Goal: Share content: Share content

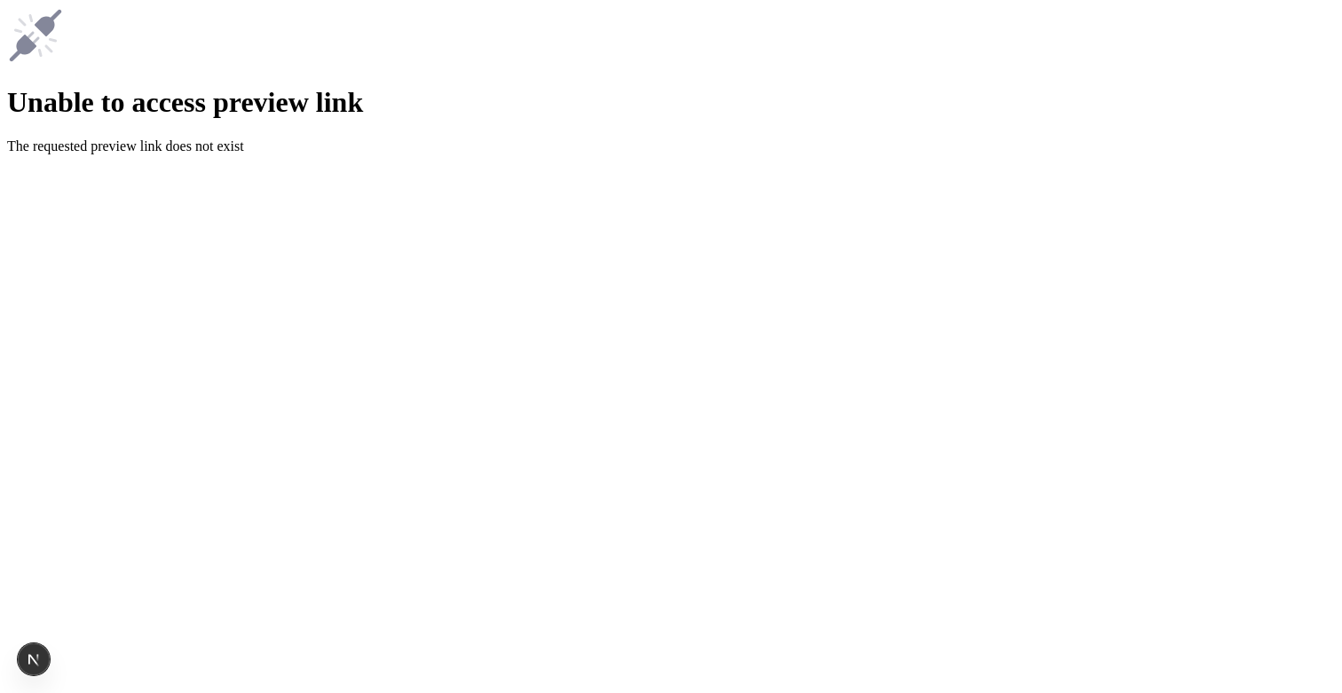
click at [920, 126] on div "Unable to access preview link The requested preview link does not exist" at bounding box center [671, 80] width 1328 height 147
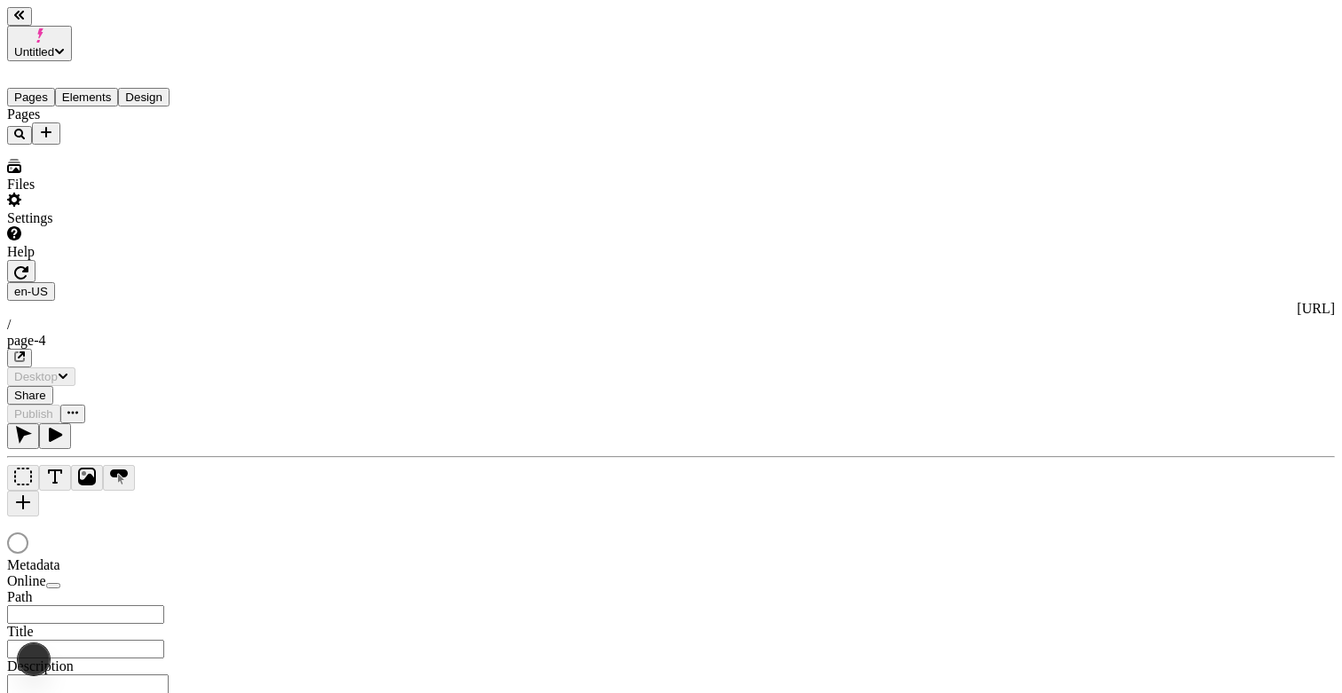
type input "/page-4"
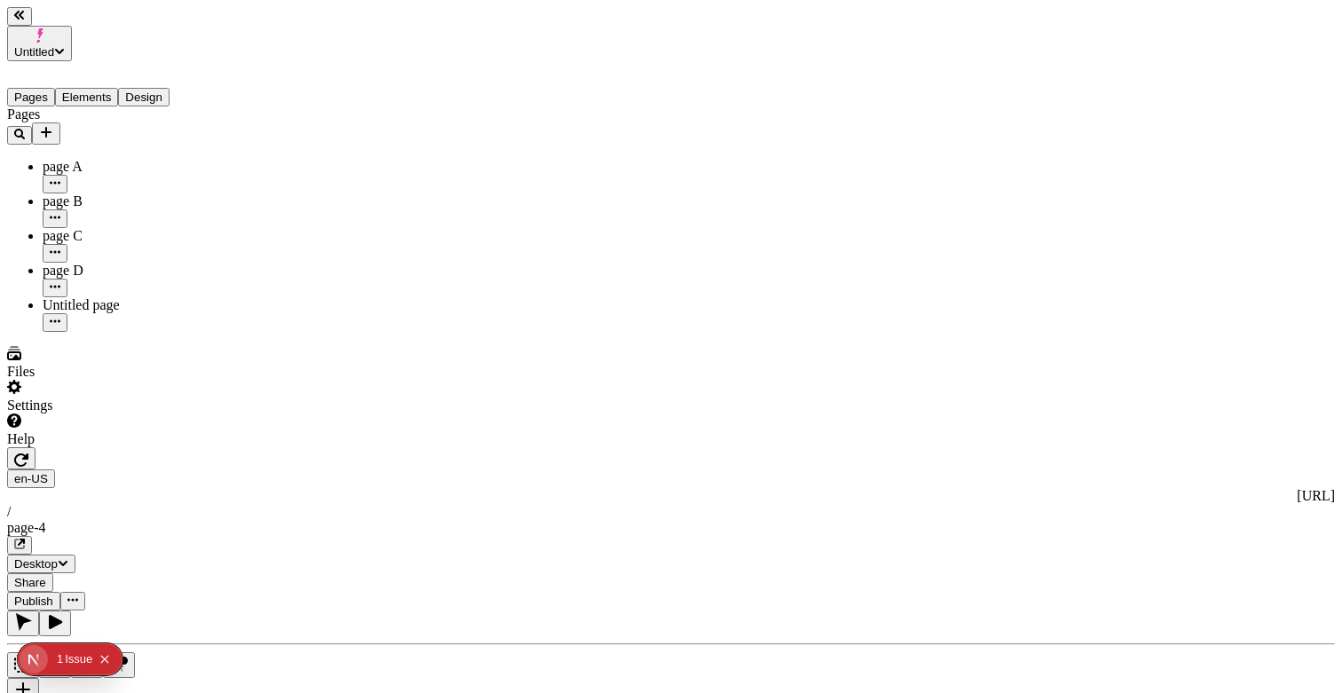
click at [46, 576] on span "Share" at bounding box center [30, 582] width 32 height 13
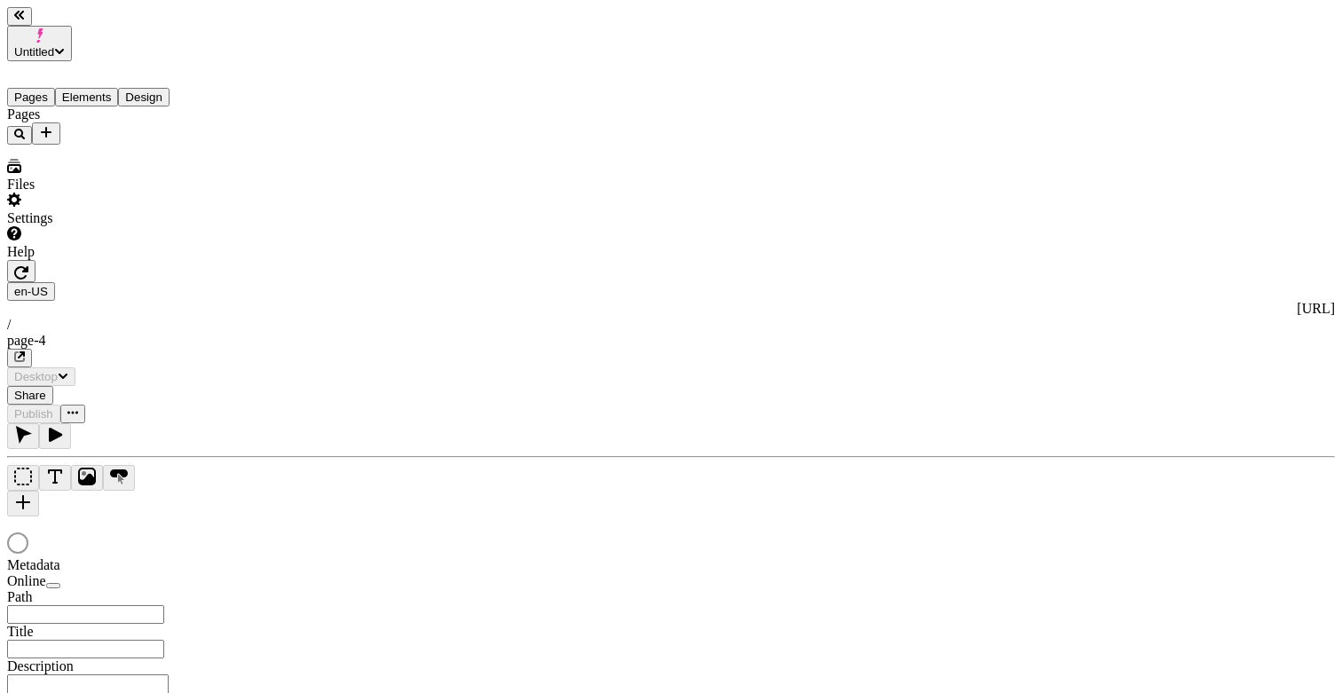
type input "/page-4"
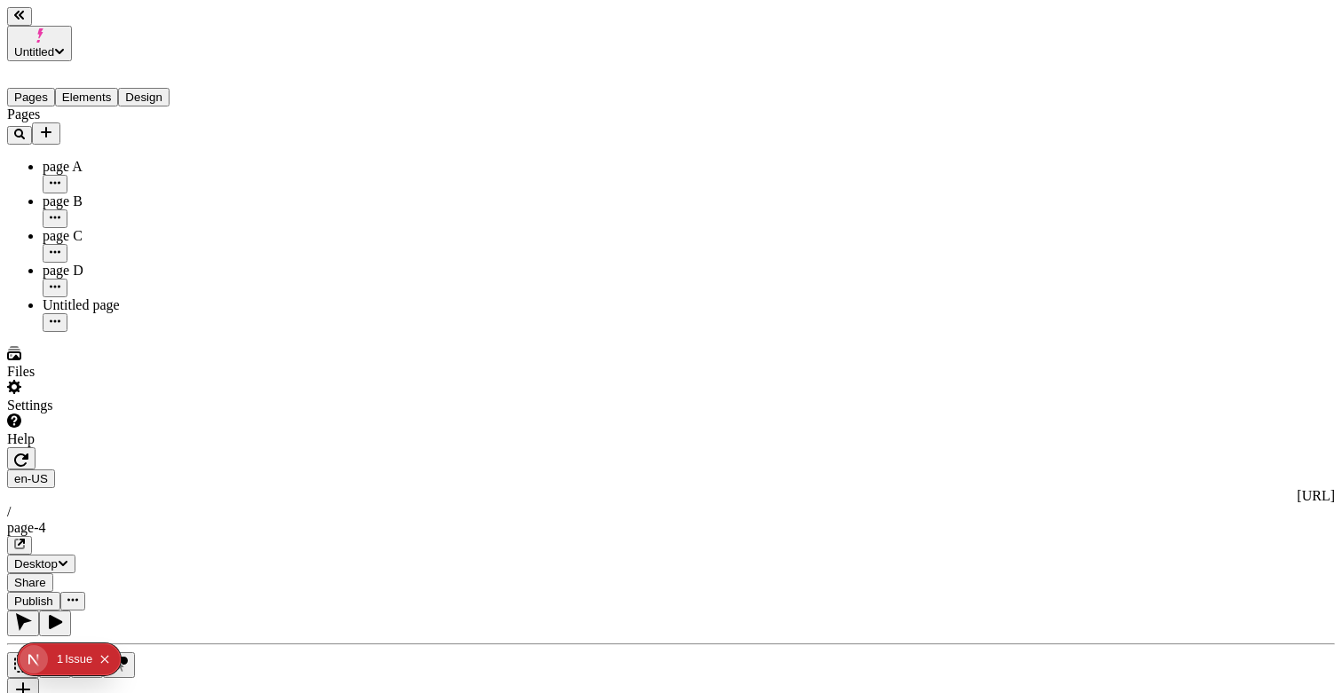
click at [53, 595] on span "Publish" at bounding box center [33, 601] width 39 height 13
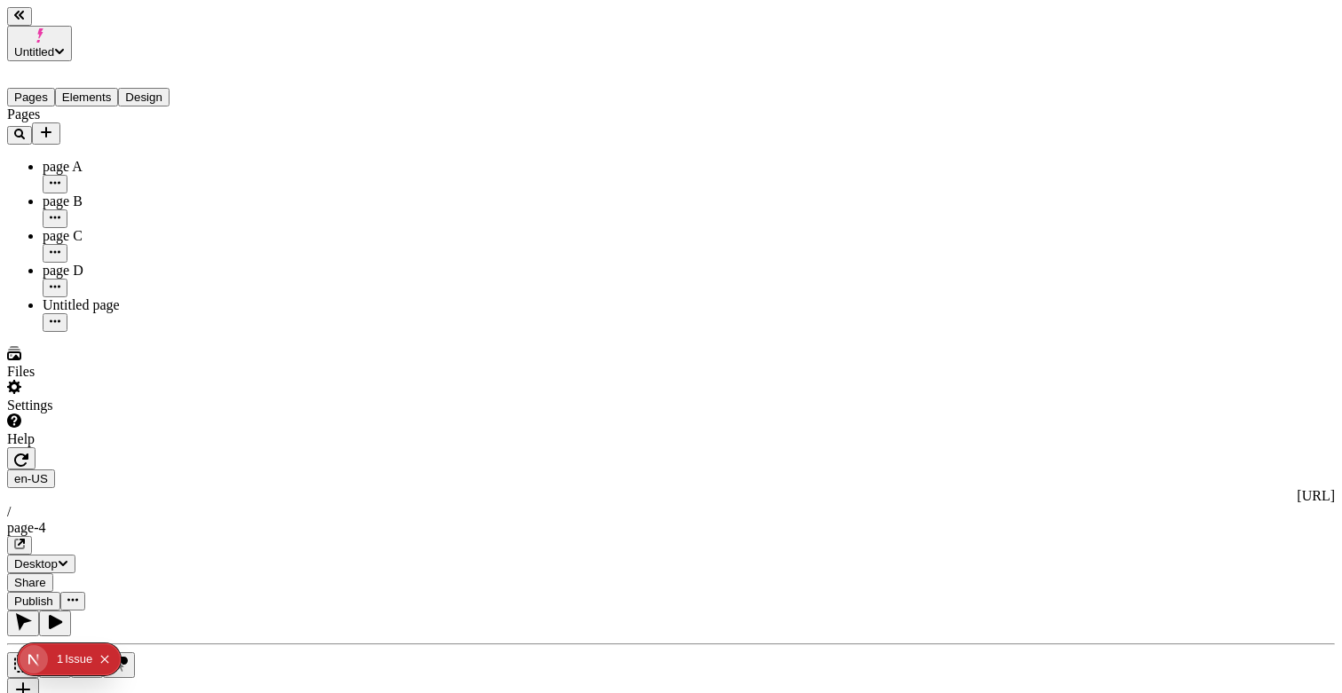
click at [46, 576] on span "Share" at bounding box center [30, 582] width 32 height 13
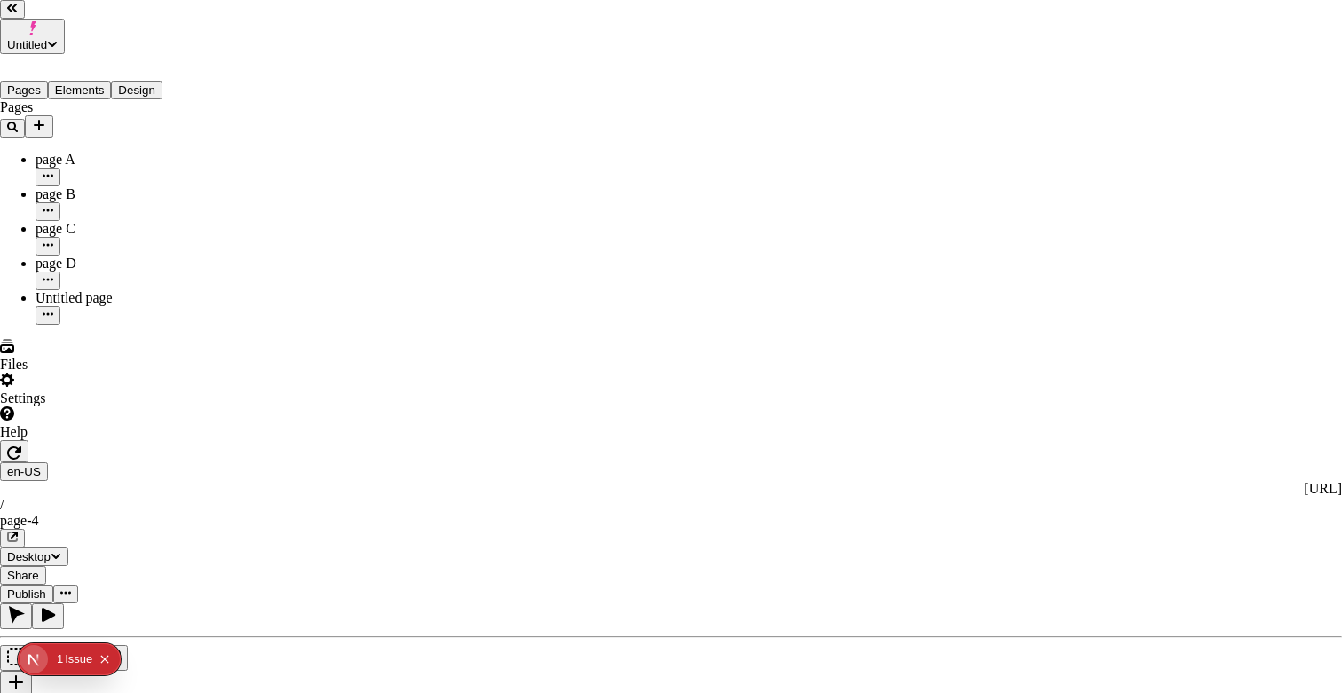
drag, startPoint x: 761, startPoint y: 279, endPoint x: 681, endPoint y: 279, distance: 79.9
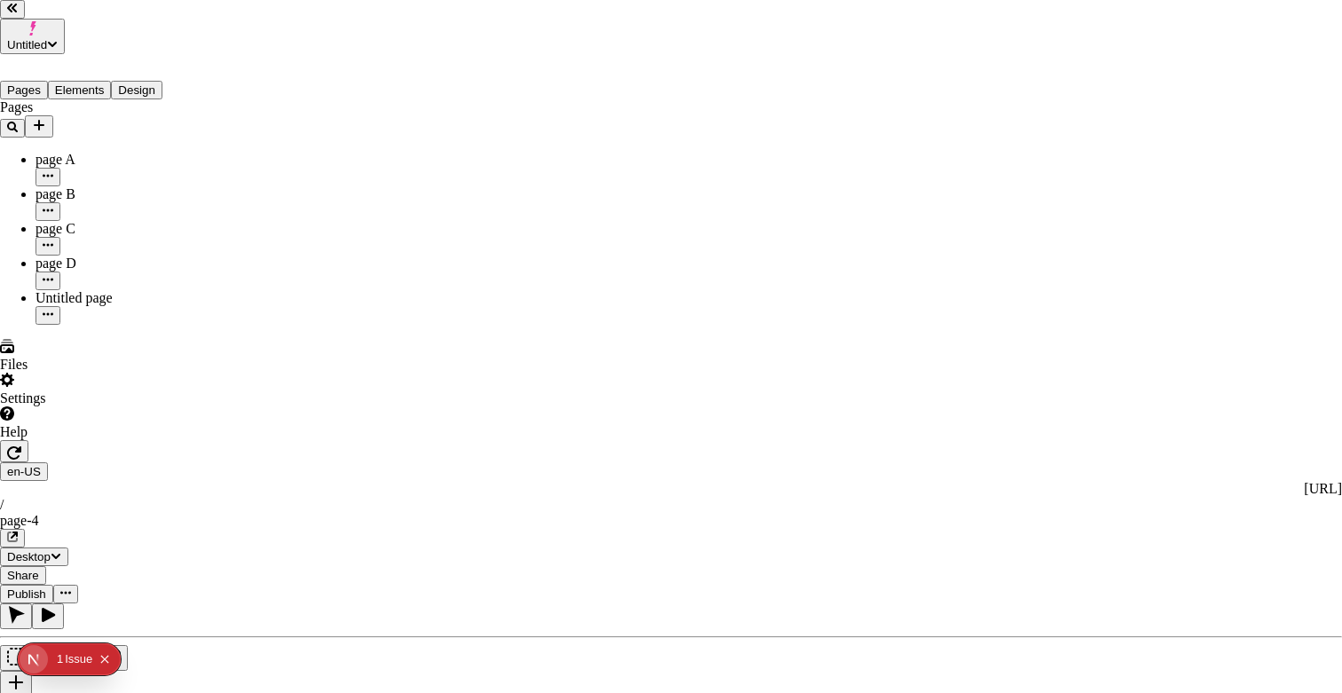
drag, startPoint x: 616, startPoint y: 253, endPoint x: 674, endPoint y: 353, distance: 115.7
drag, startPoint x: 688, startPoint y: 248, endPoint x: 688, endPoint y: 382, distance: 134.0
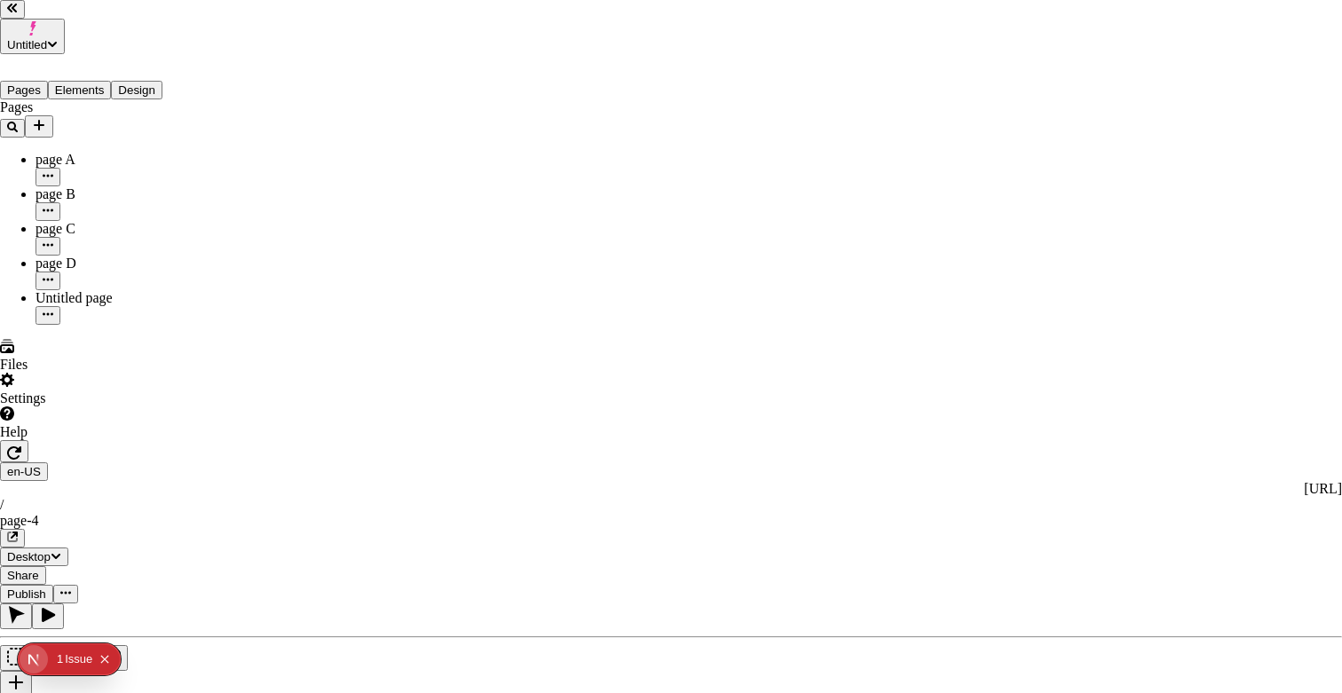
drag, startPoint x: 690, startPoint y: 271, endPoint x: 690, endPoint y: 384, distance: 113.6
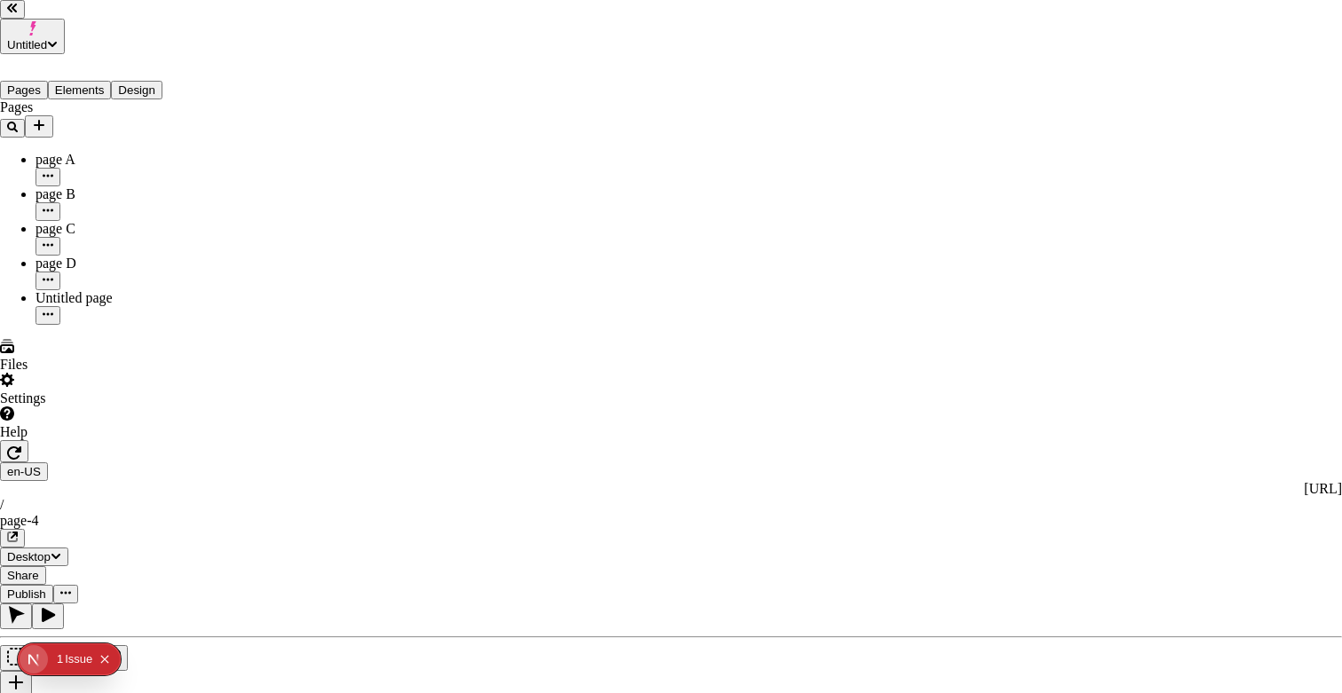
drag, startPoint x: 783, startPoint y: 322, endPoint x: 752, endPoint y: 322, distance: 31.1
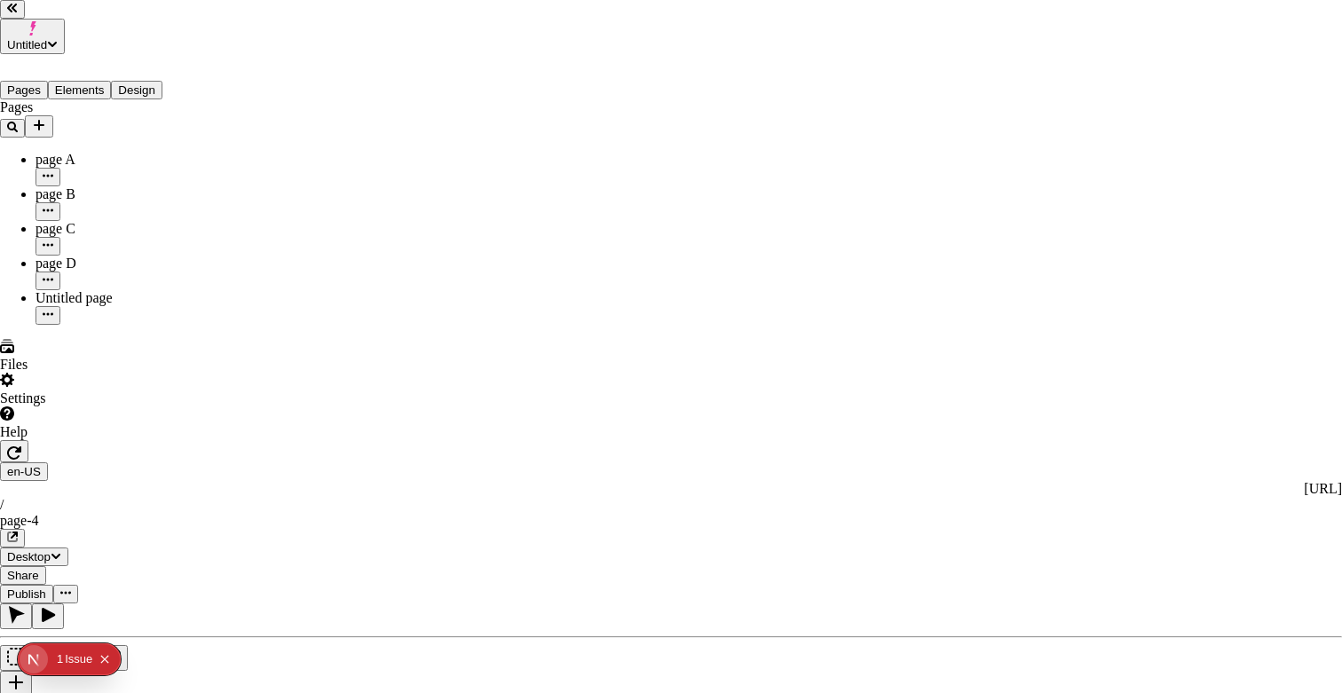
type input "http://localhost:7050/share/bQhp5ZDEUfhcbSavhDnu1i"
click at [65, 659] on button "0 1 Issue" at bounding box center [74, 659] width 35 height 28
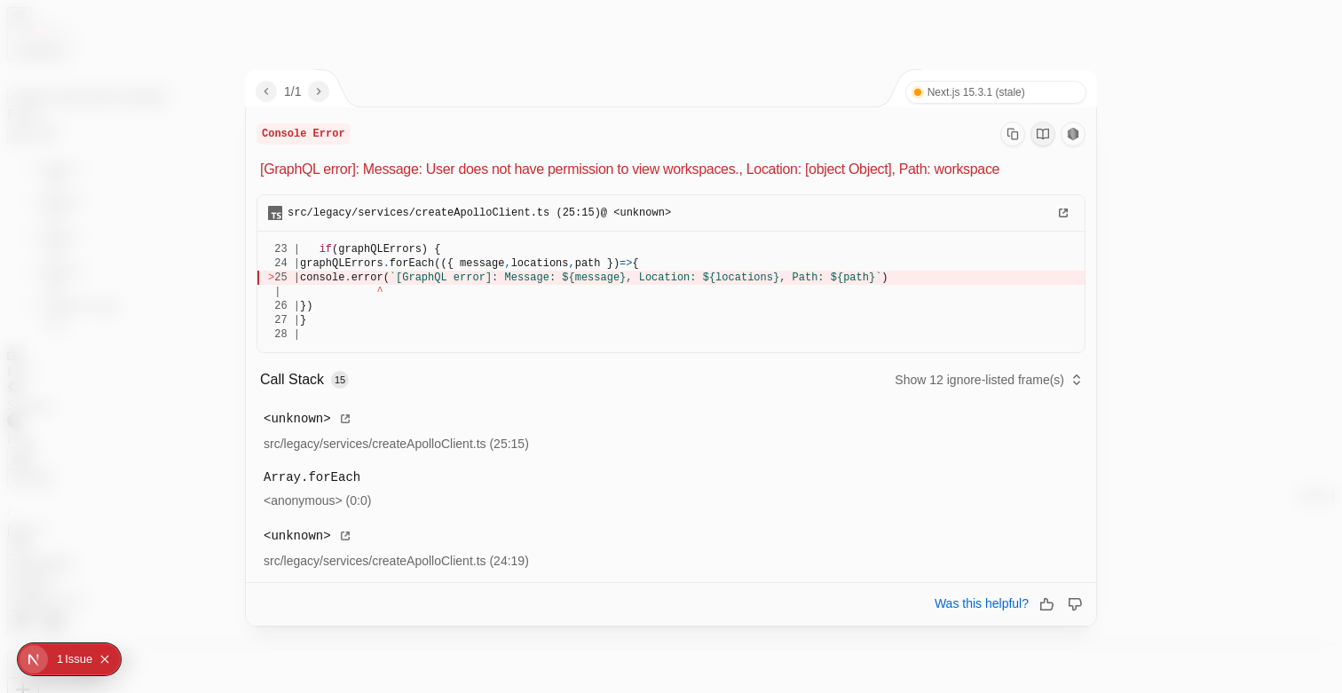
click at [130, 397] on div at bounding box center [671, 346] width 1342 height 693
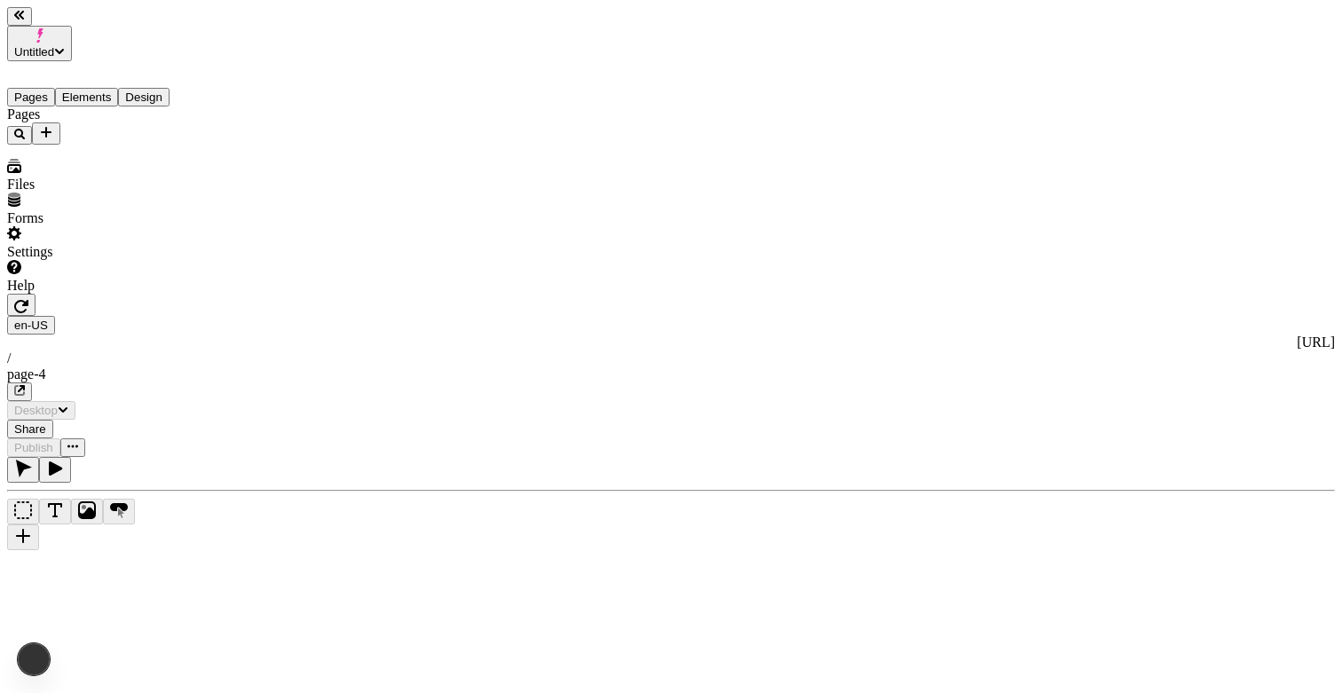
type input "/page-4"
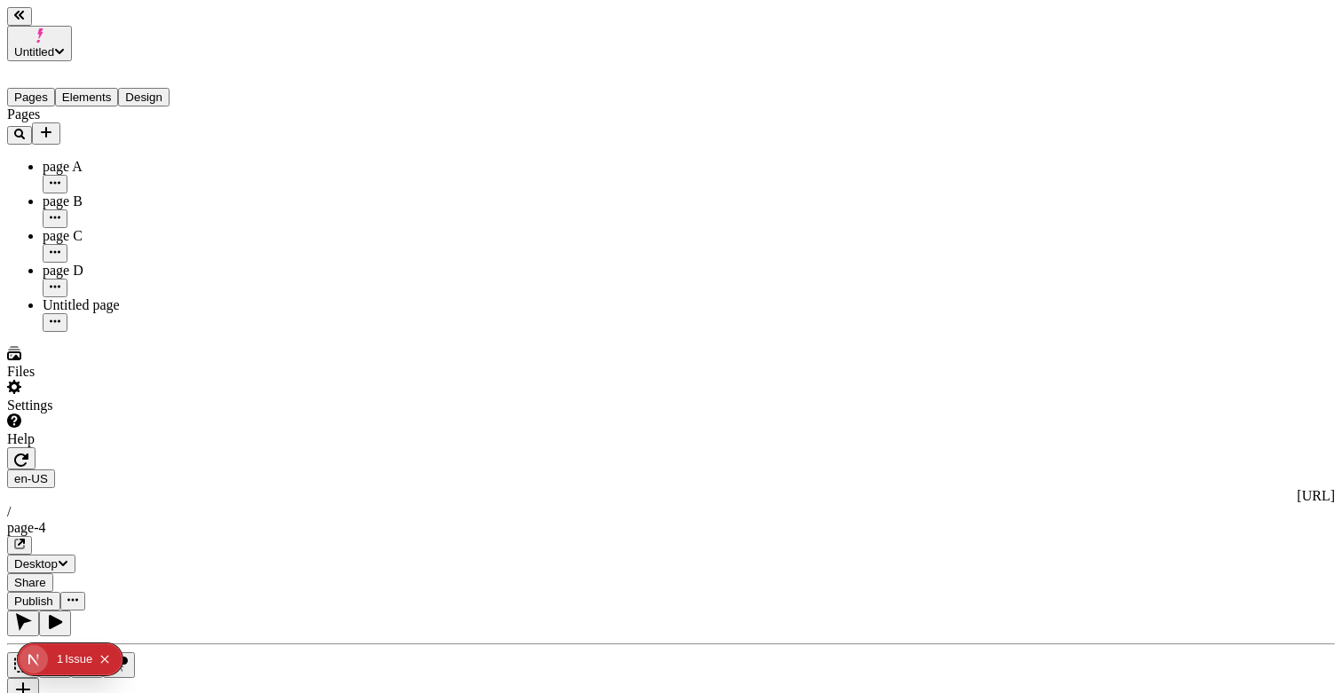
click at [53, 573] on button "Share" at bounding box center [30, 582] width 46 height 19
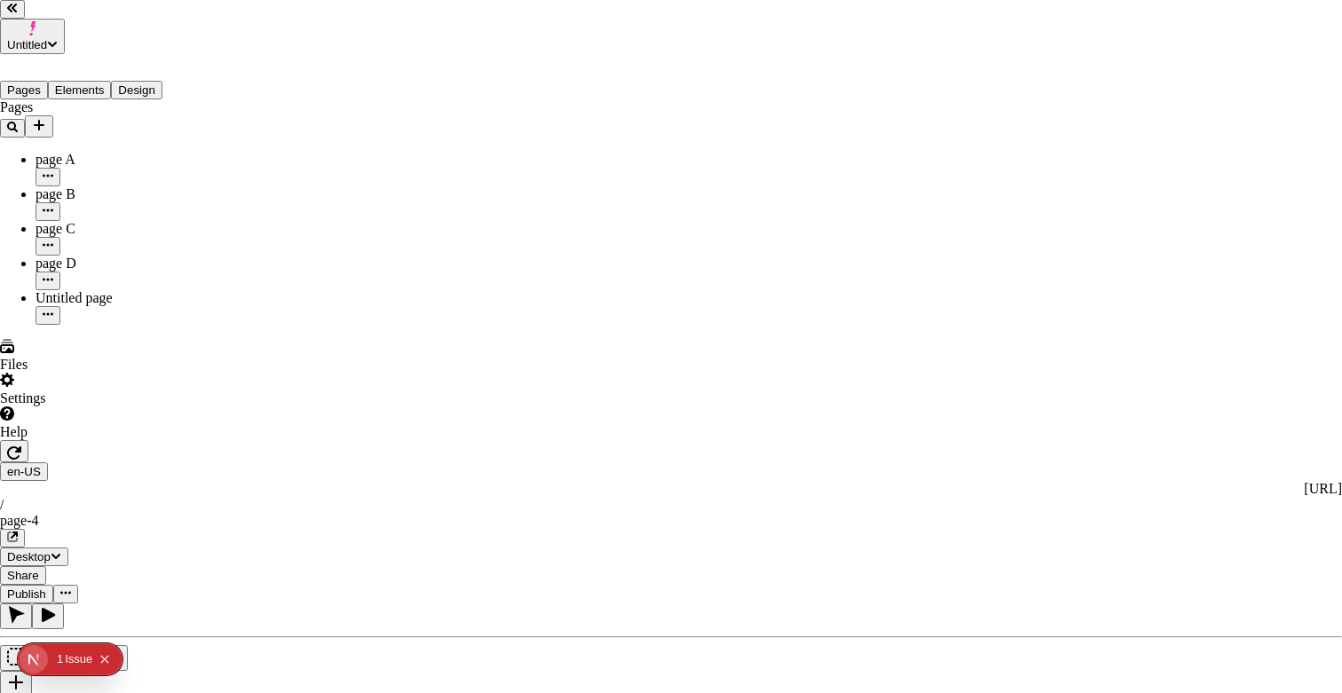
type input "[URL]"
